Goal: Task Accomplishment & Management: Use online tool/utility

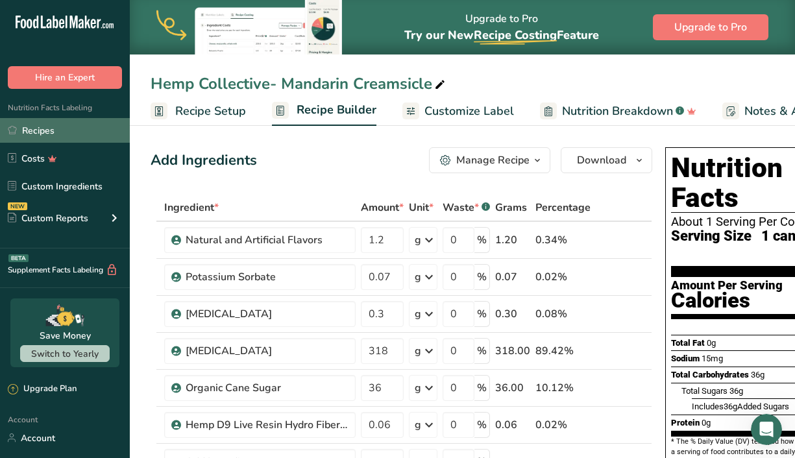
scroll to position [47, 0]
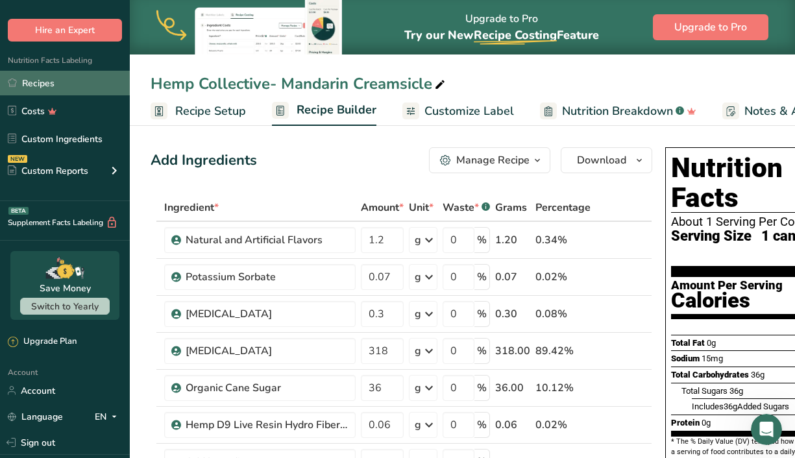
click at [55, 85] on link "Recipes" at bounding box center [65, 83] width 130 height 25
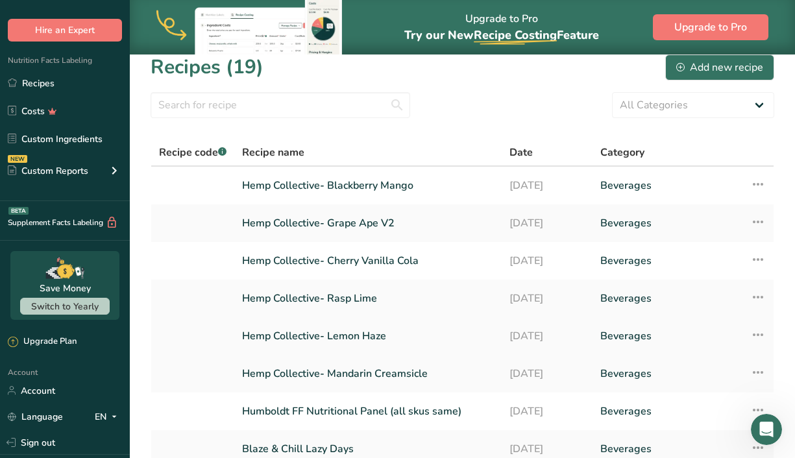
scroll to position [11, 0]
click at [356, 405] on link "Humboldt FF Nutritional Panel (all skus same)" at bounding box center [368, 411] width 252 height 27
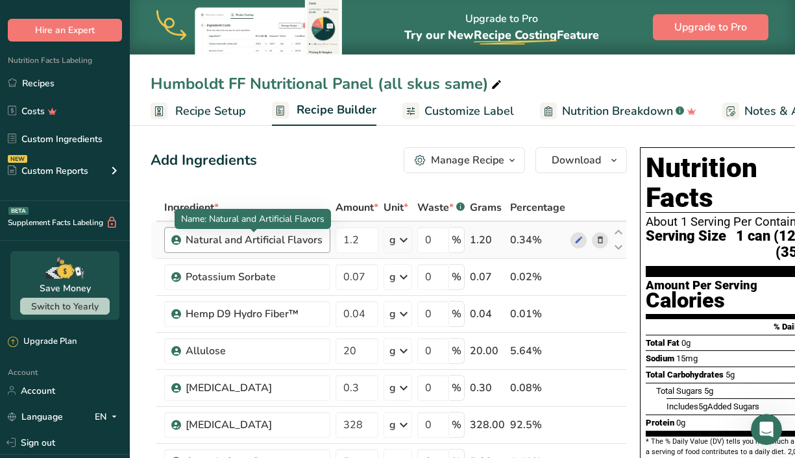
click at [322, 234] on div "Natural and Artificial Flavors" at bounding box center [254, 240] width 137 height 16
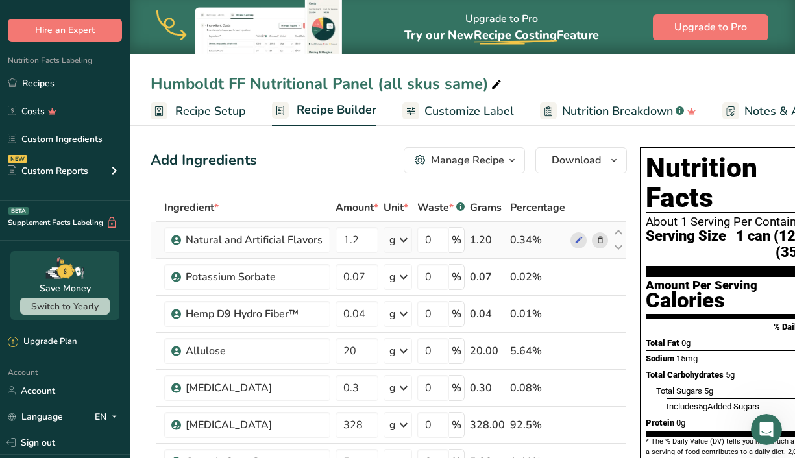
click at [585, 245] on div at bounding box center [589, 240] width 38 height 16
click at [577, 242] on icon at bounding box center [578, 241] width 9 height 14
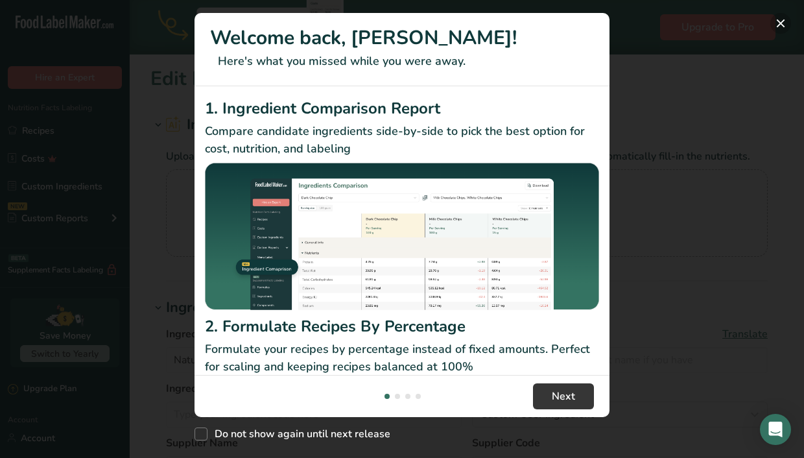
click at [777, 29] on button "New Features" at bounding box center [781, 23] width 21 height 21
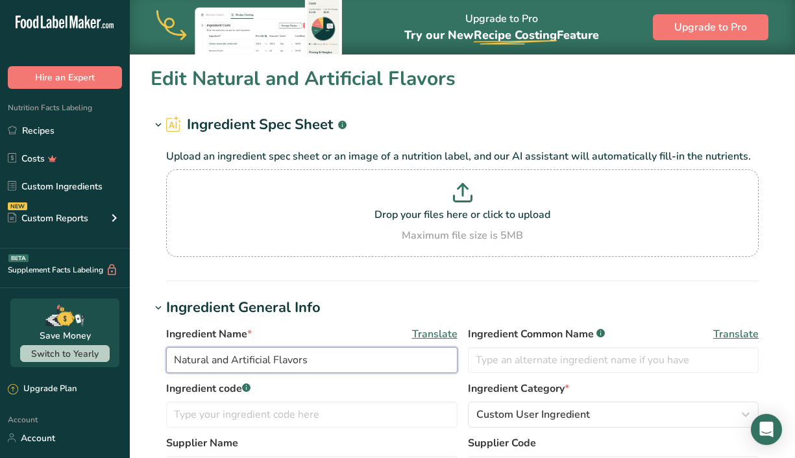
click at [359, 354] on input "Natural and Artificial Flavors" at bounding box center [311, 360] width 291 height 26
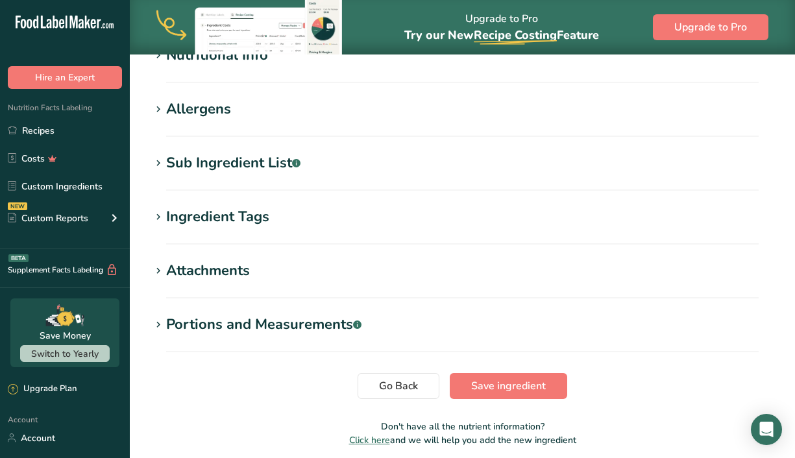
scroll to position [487, 0]
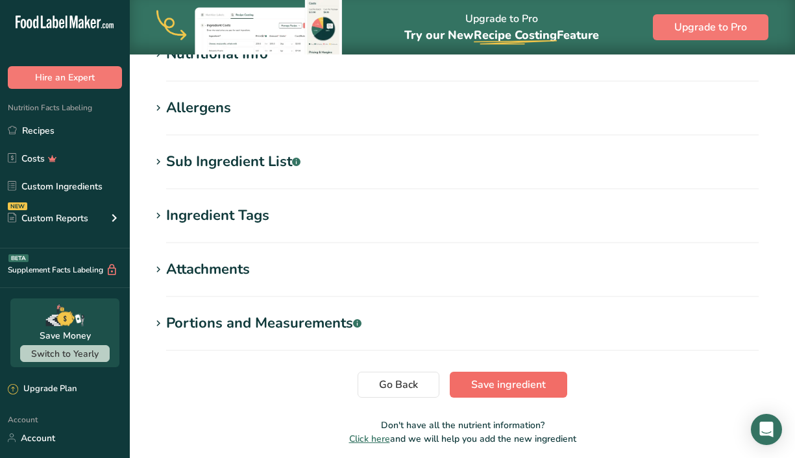
type input "Natural Flavors"
click at [505, 382] on span "Save ingredient" at bounding box center [508, 385] width 75 height 16
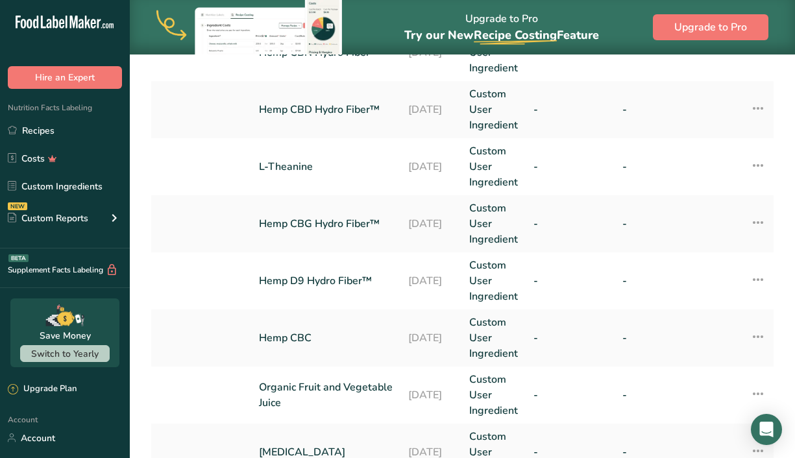
scroll to position [415, 0]
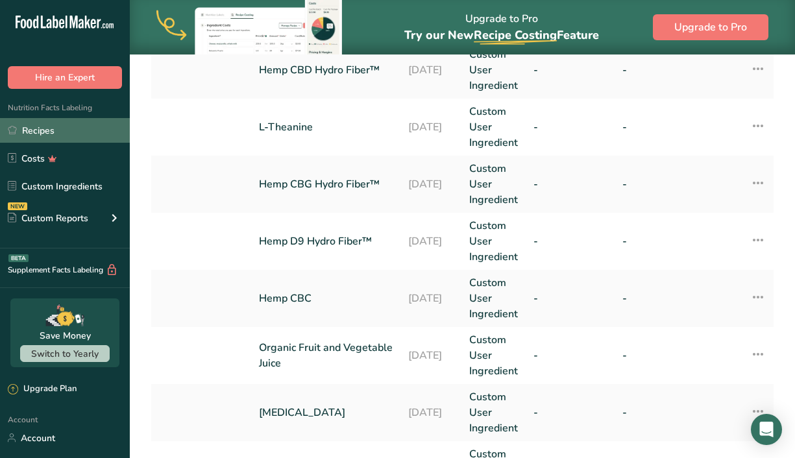
click at [47, 141] on link "Recipes" at bounding box center [65, 130] width 130 height 25
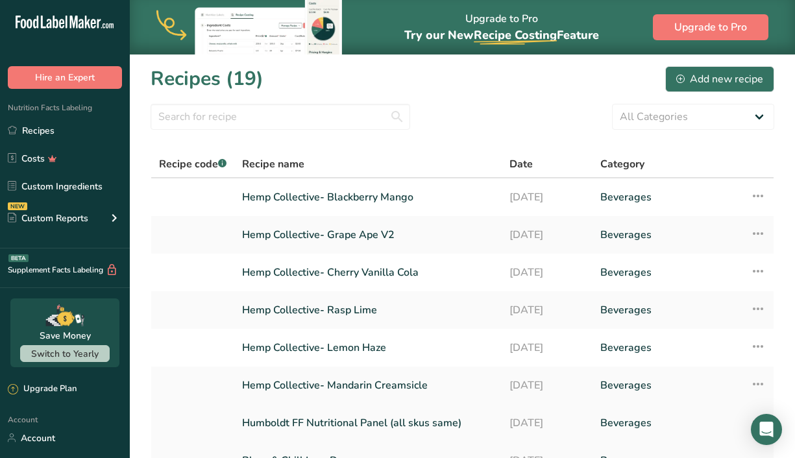
click at [367, 413] on link "Humboldt FF Nutritional Panel (all skus same)" at bounding box center [368, 422] width 252 height 27
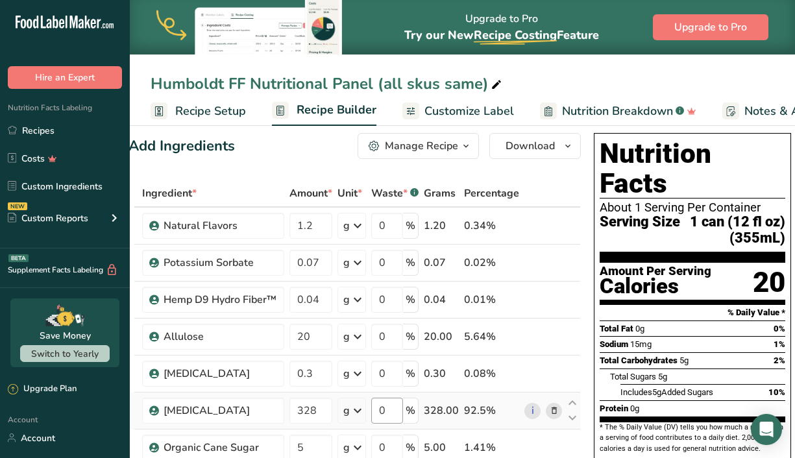
scroll to position [13, 0]
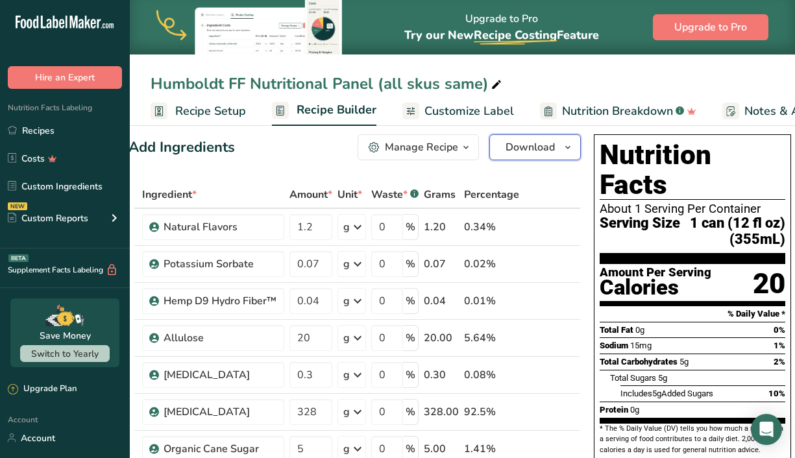
click at [577, 145] on button "Download" at bounding box center [534, 147] width 91 height 26
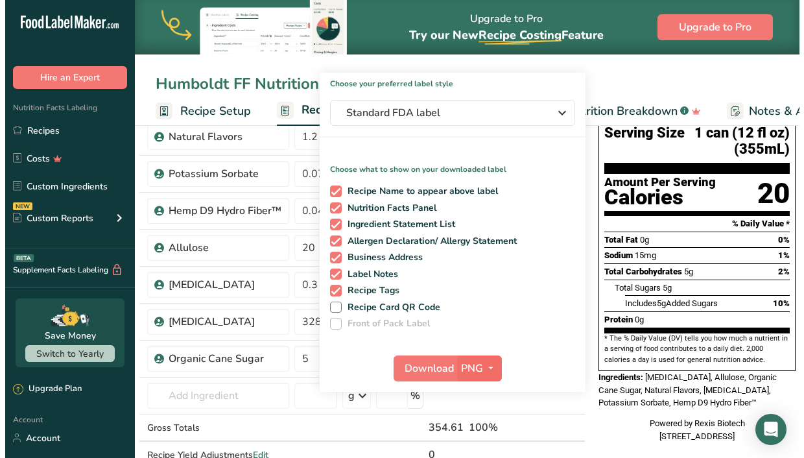
scroll to position [103, 0]
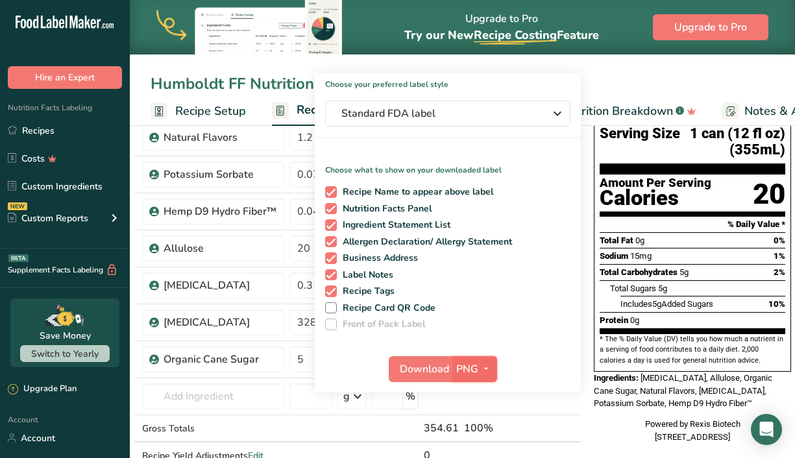
click at [483, 367] on icon "button" at bounding box center [486, 369] width 10 height 16
click at [476, 428] on link "SVG" at bounding box center [476, 438] width 42 height 21
click at [422, 377] on button "Download" at bounding box center [421, 369] width 64 height 26
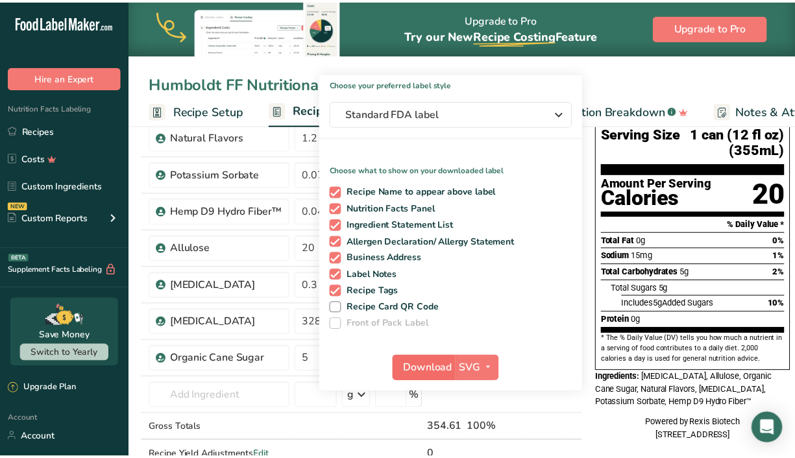
scroll to position [0, 12]
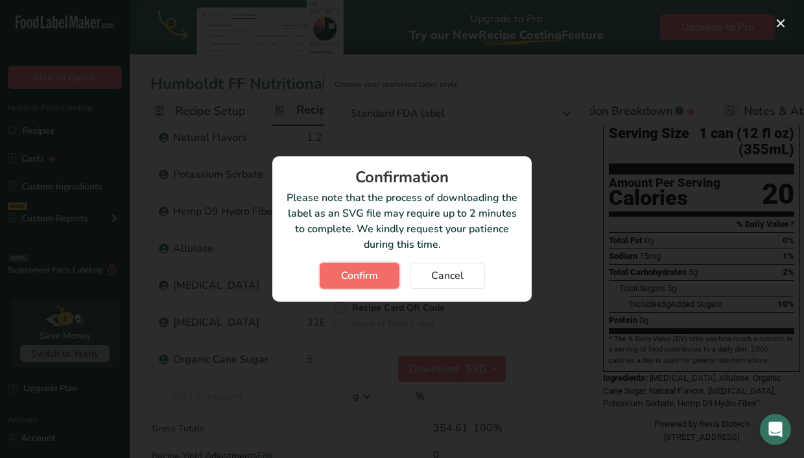
click at [372, 279] on span "Confirm" at bounding box center [359, 276] width 37 height 16
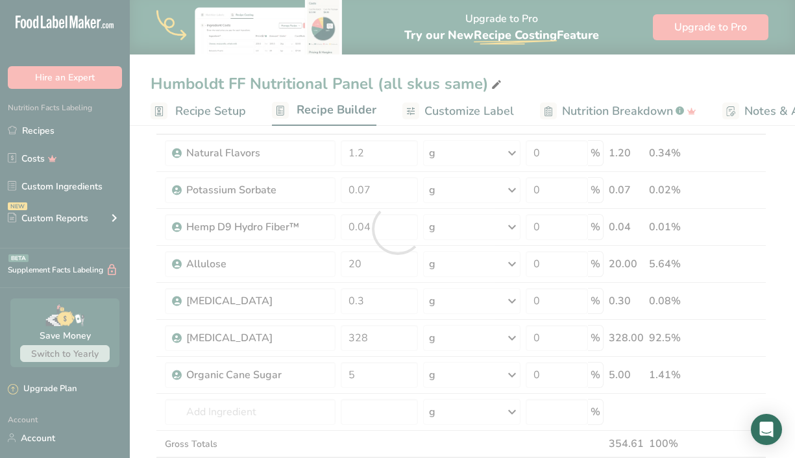
scroll to position [0, 0]
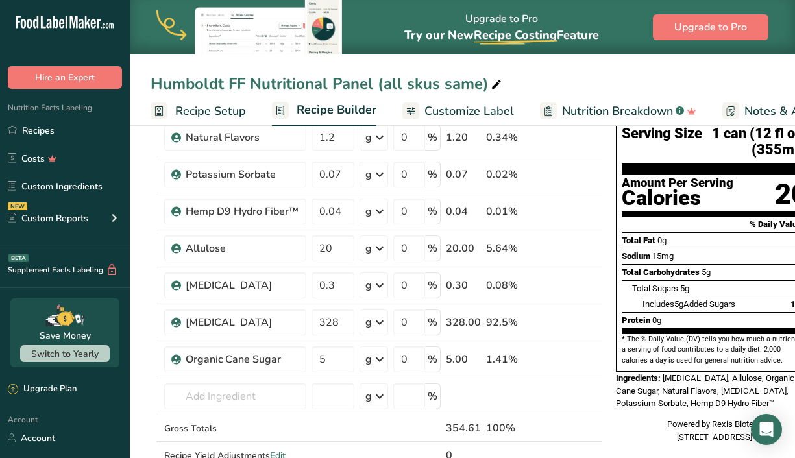
click at [391, 73] on div "Humboldt FF Nutritional Panel (all skus same)" at bounding box center [328, 83] width 354 height 23
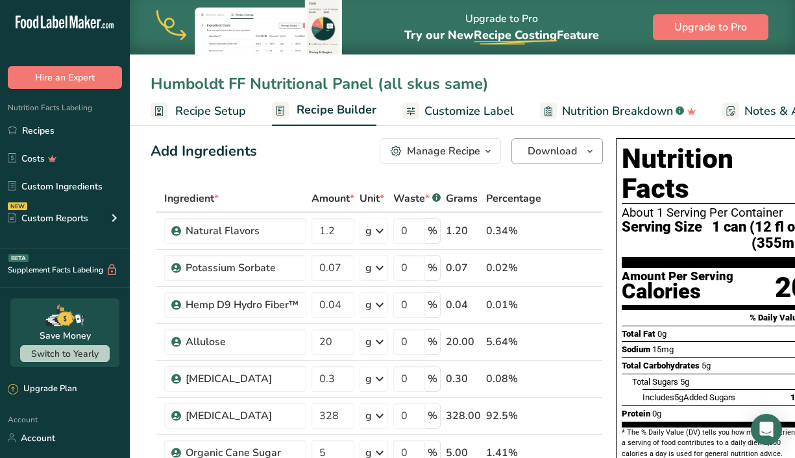
scroll to position [11, 0]
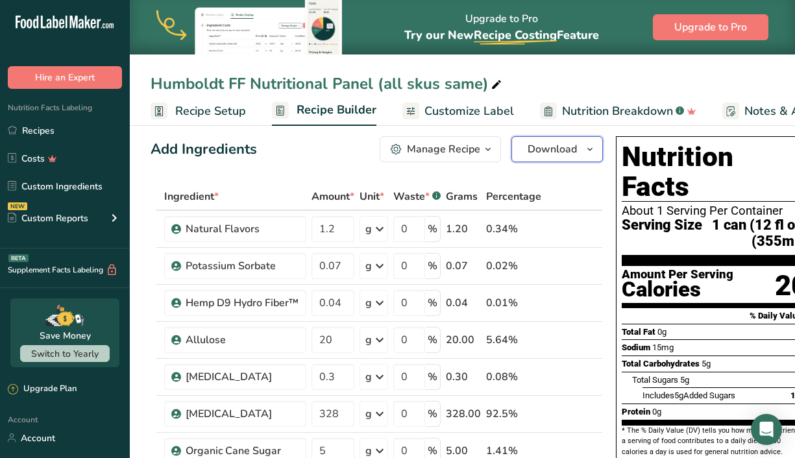
click at [585, 157] on icon "button" at bounding box center [590, 149] width 10 height 16
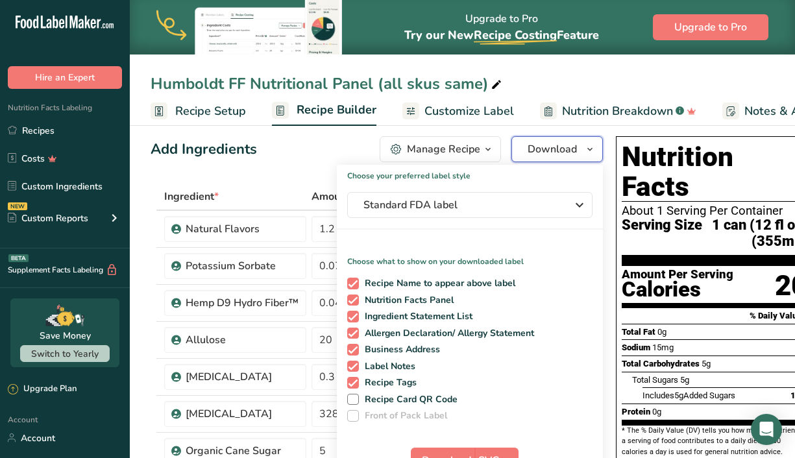
click at [585, 157] on icon "button" at bounding box center [590, 149] width 10 height 16
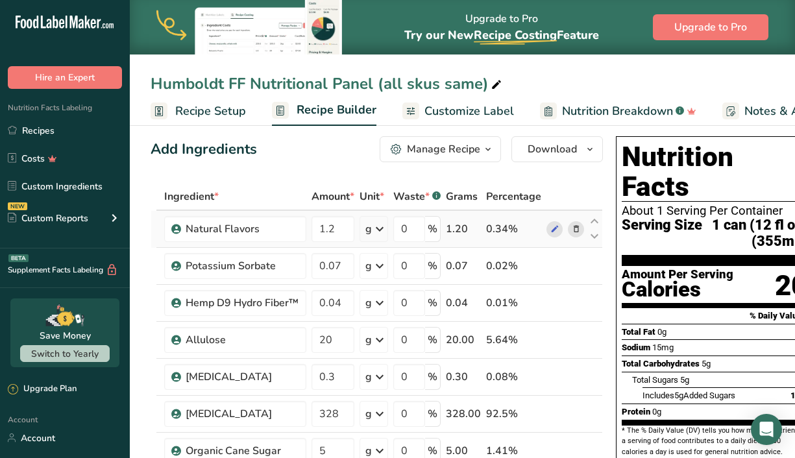
click at [584, 229] on td at bounding box center [565, 229] width 43 height 37
click at [596, 143] on span "button" at bounding box center [590, 149] width 16 height 16
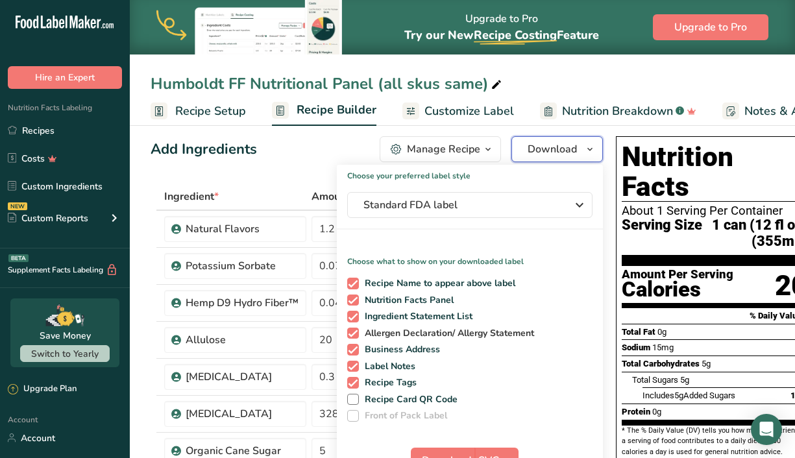
scroll to position [110, 0]
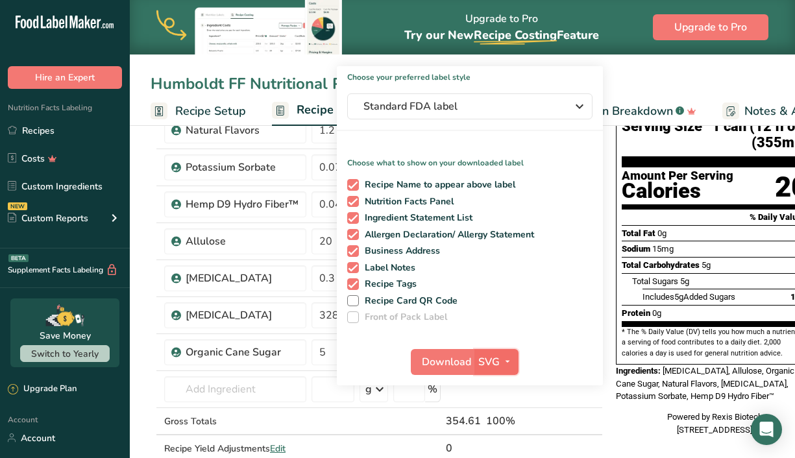
click at [507, 352] on button "SVG" at bounding box center [496, 362] width 44 height 26
click at [505, 380] on link "PNG" at bounding box center [498, 388] width 42 height 21
click at [435, 365] on span "Download" at bounding box center [446, 362] width 49 height 16
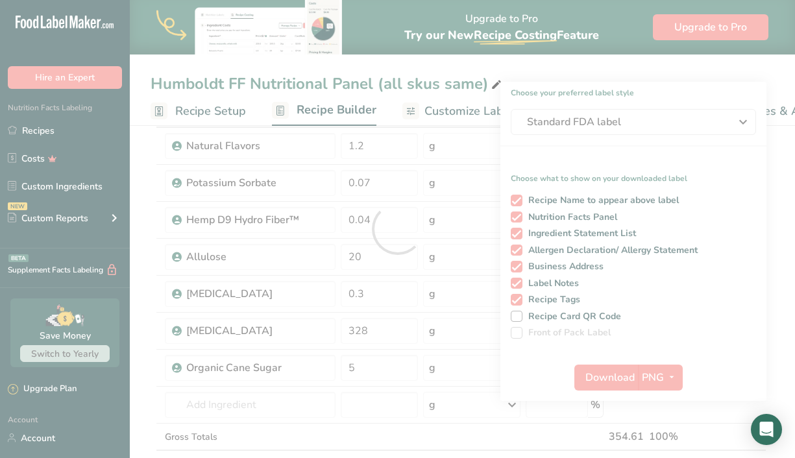
scroll to position [0, 0]
